Goal: Transaction & Acquisition: Book appointment/travel/reservation

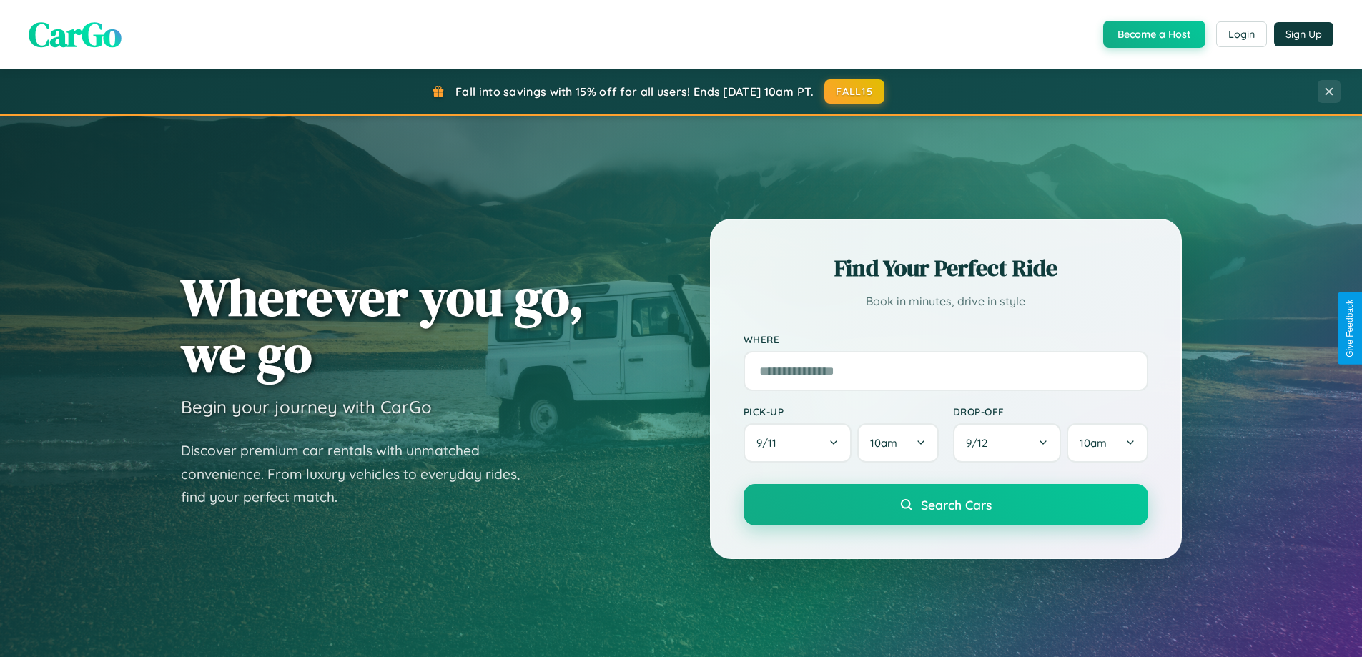
scroll to position [1676, 0]
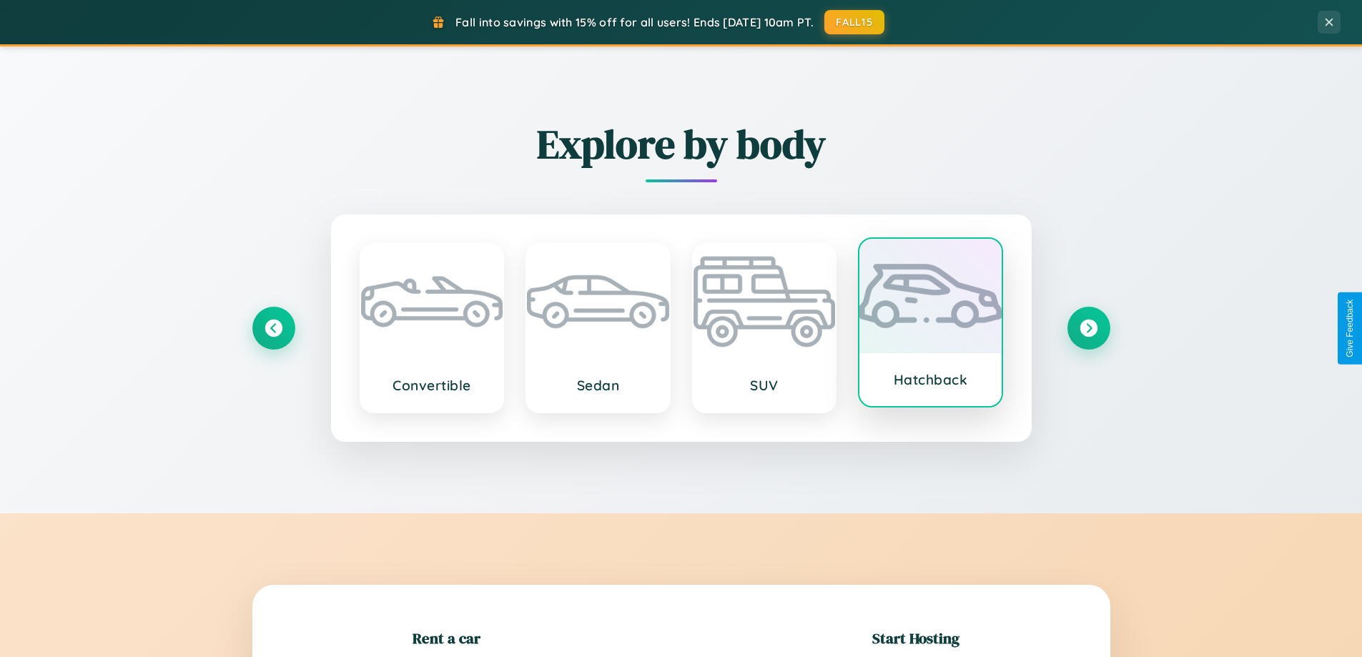
click at [930, 325] on div at bounding box center [931, 296] width 142 height 114
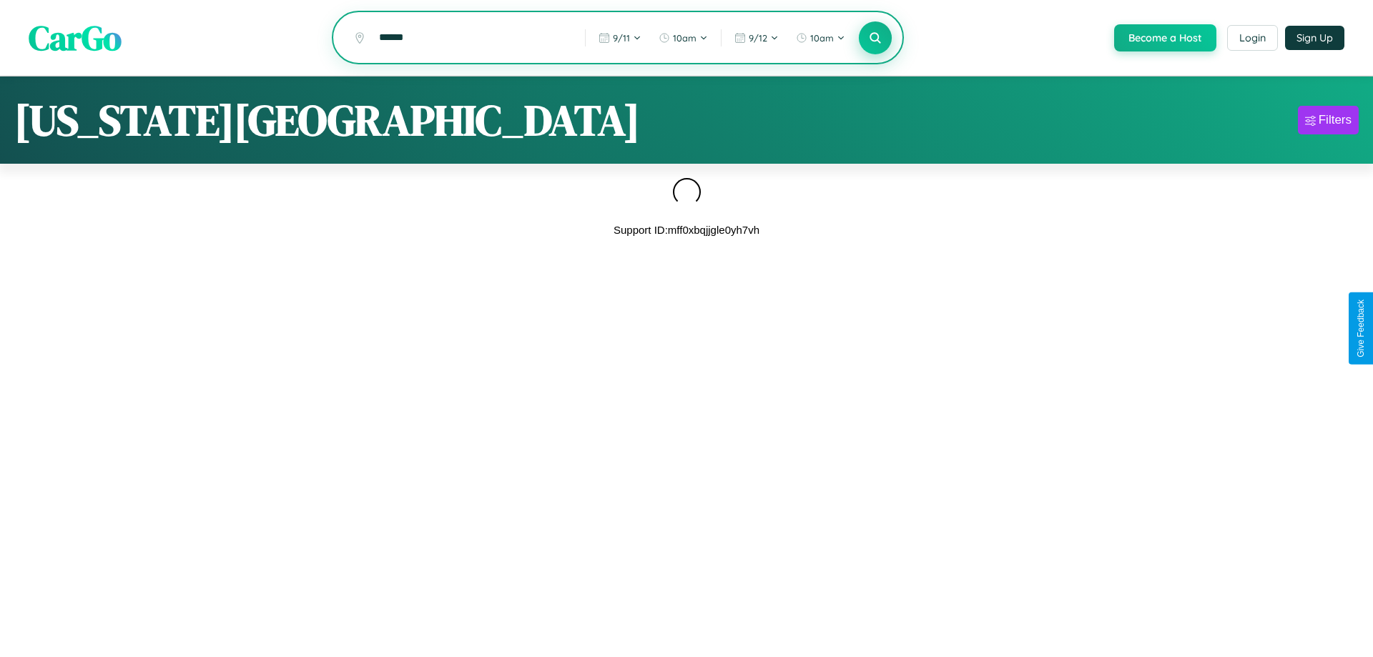
click at [874, 39] on icon at bounding box center [875, 38] width 14 height 14
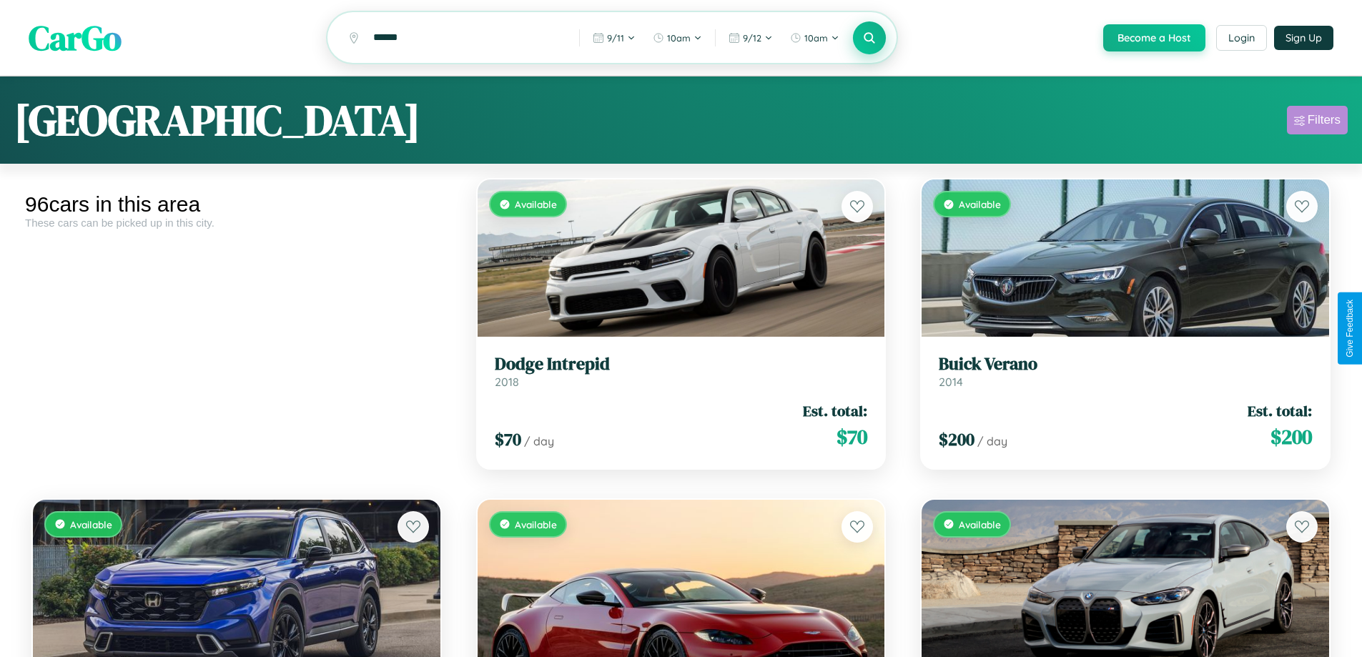
click at [1317, 122] on div "Filters" at bounding box center [1324, 120] width 33 height 14
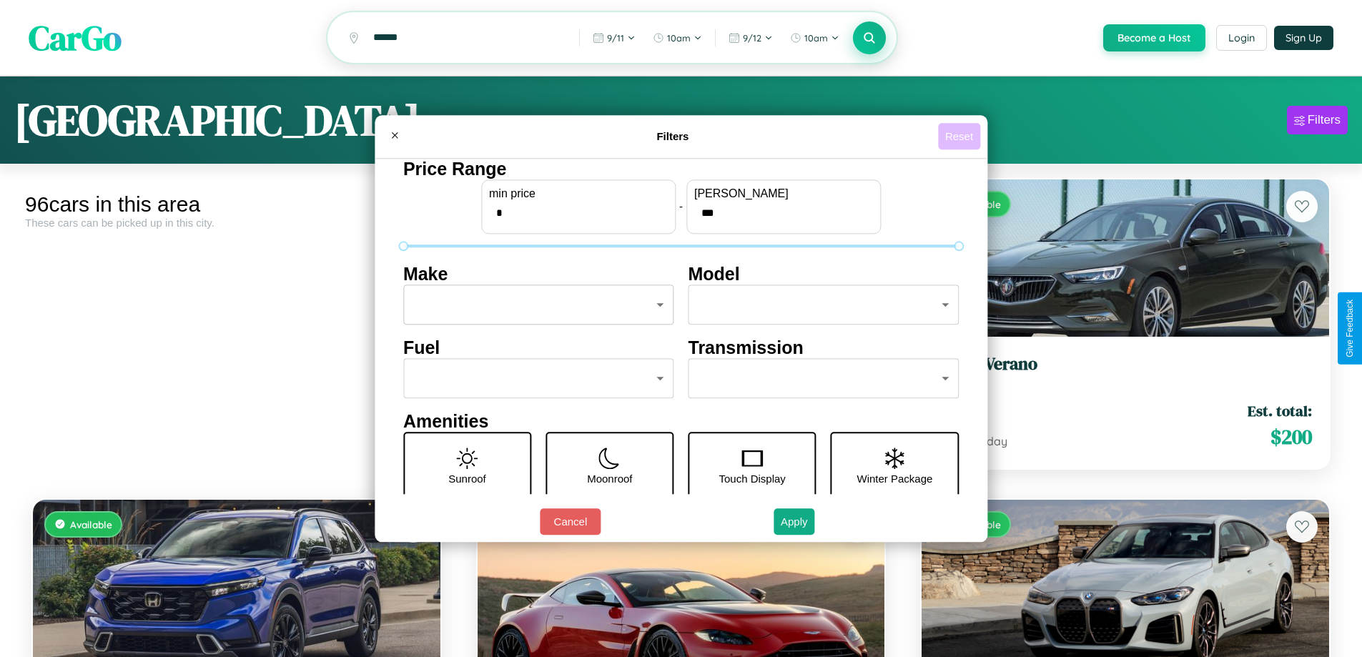
click at [961, 136] on button "Reset" at bounding box center [959, 136] width 42 height 26
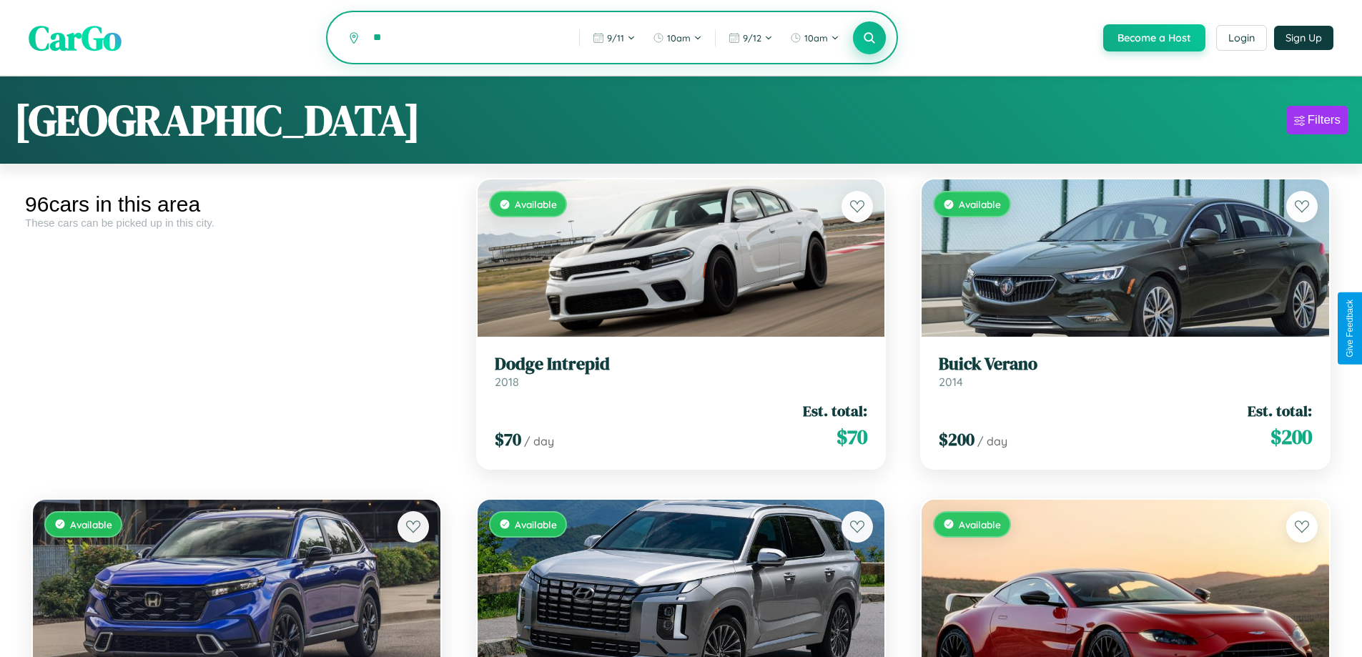
type input "*"
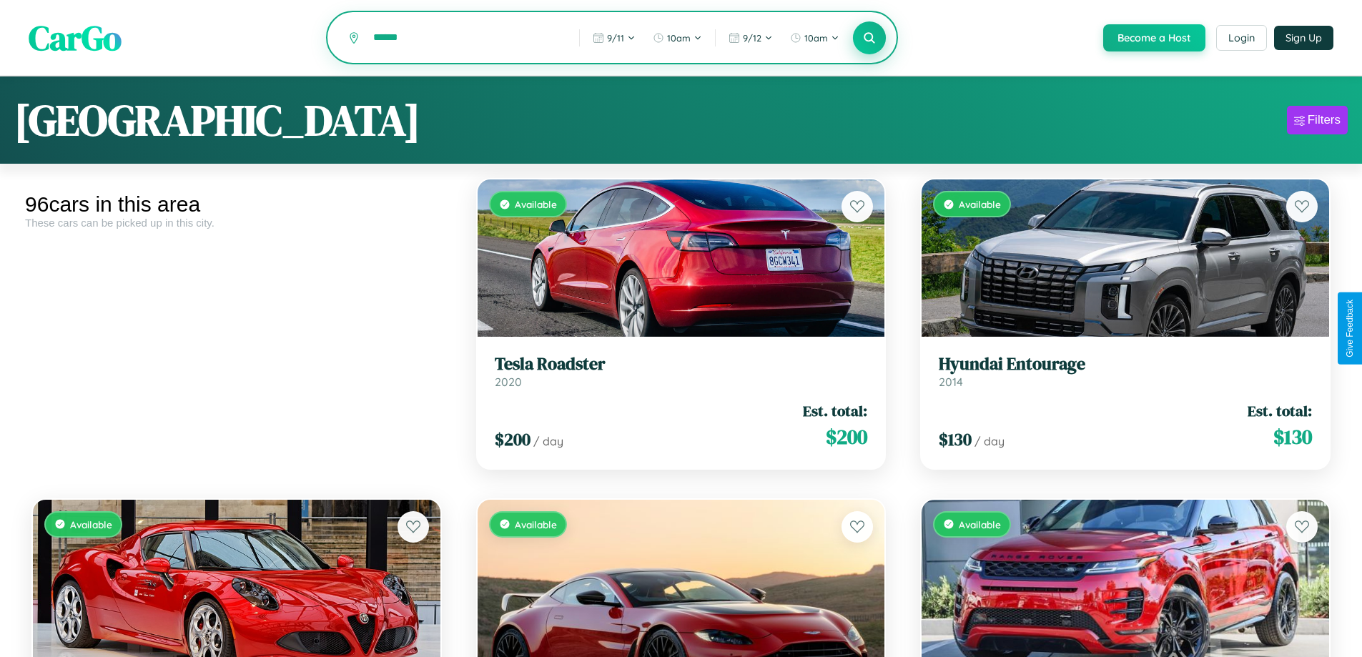
type input "******"
click at [869, 38] on icon at bounding box center [870, 38] width 14 height 14
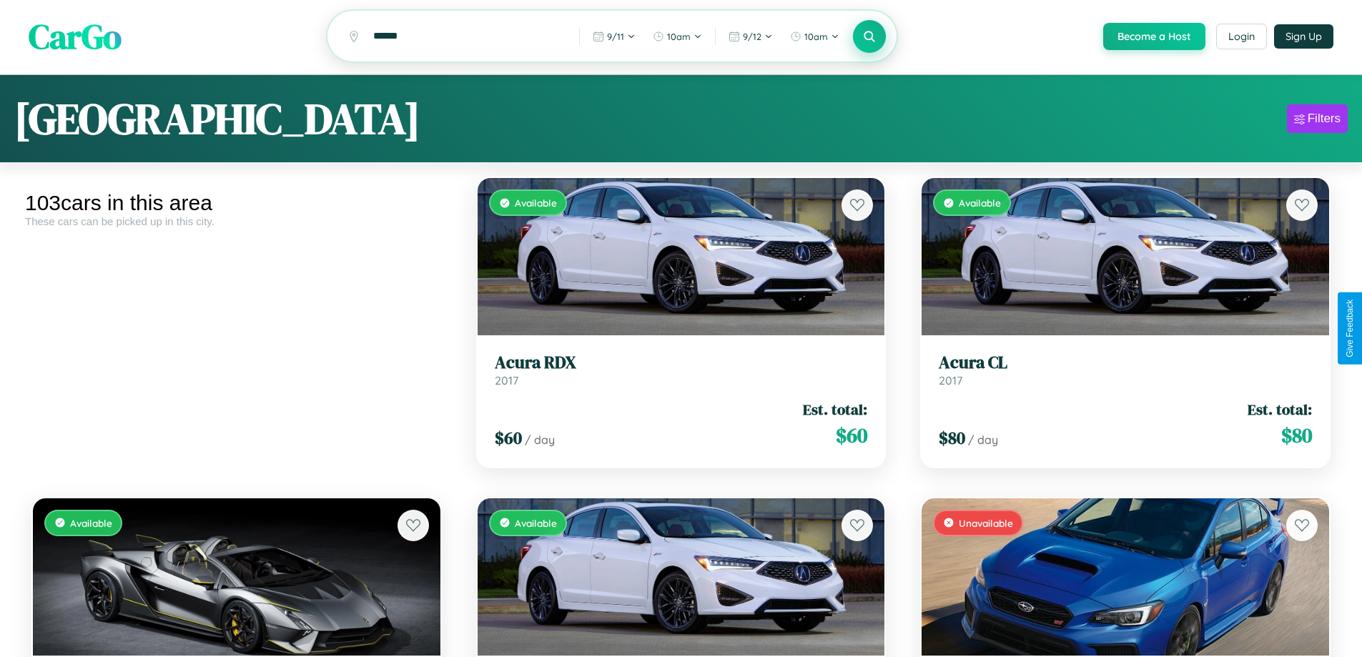
scroll to position [10235, 0]
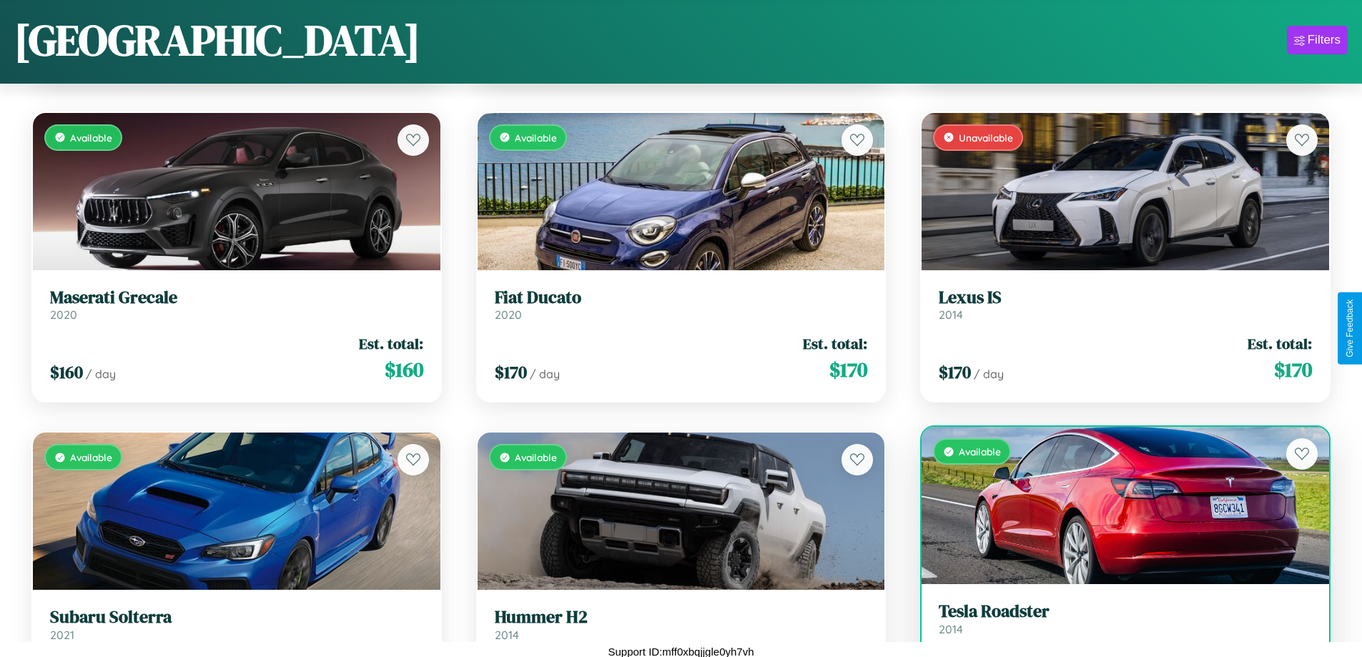
click at [1116, 622] on h3 "Tesla Roadster" at bounding box center [1125, 611] width 373 height 21
